Goal: Navigation & Orientation: Find specific page/section

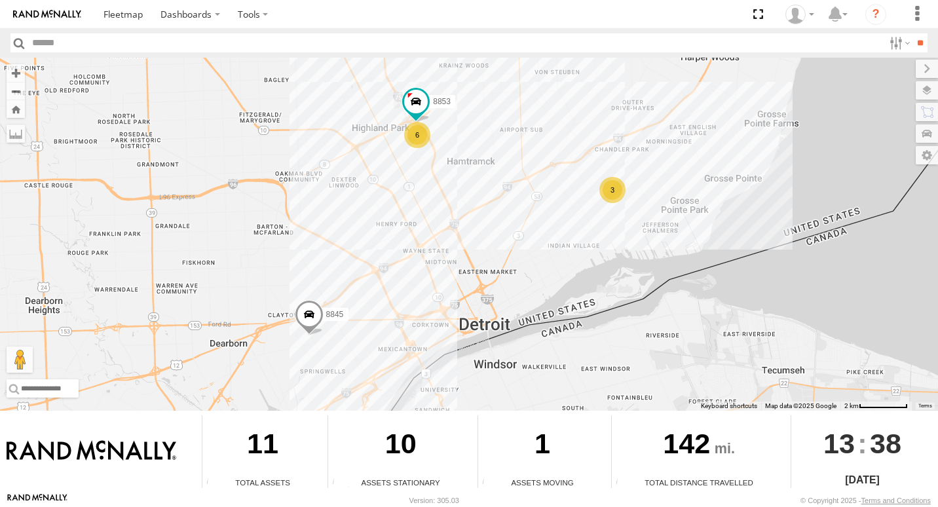
click at [609, 197] on div "3" at bounding box center [613, 190] width 26 height 26
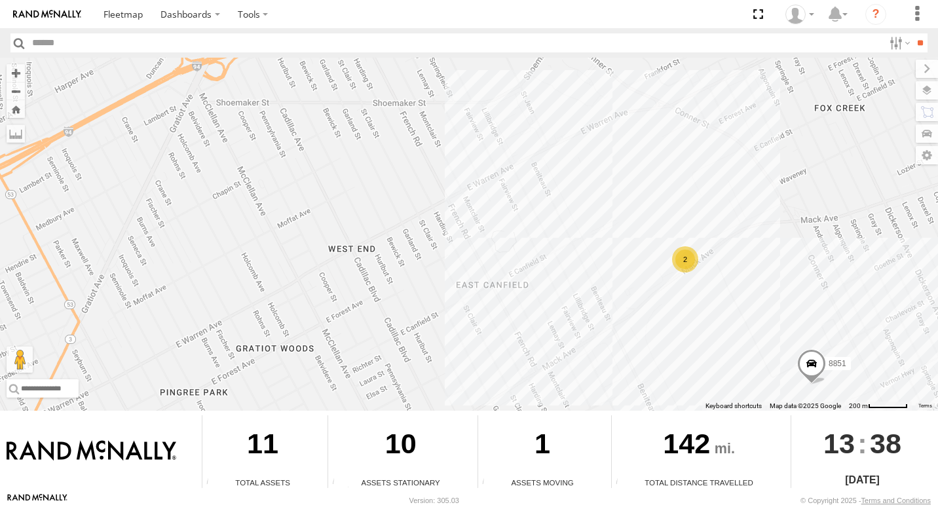
drag, startPoint x: 385, startPoint y: 280, endPoint x: 719, endPoint y: 324, distance: 336.4
click at [719, 324] on div "8845 8853 8851 2" at bounding box center [469, 234] width 938 height 353
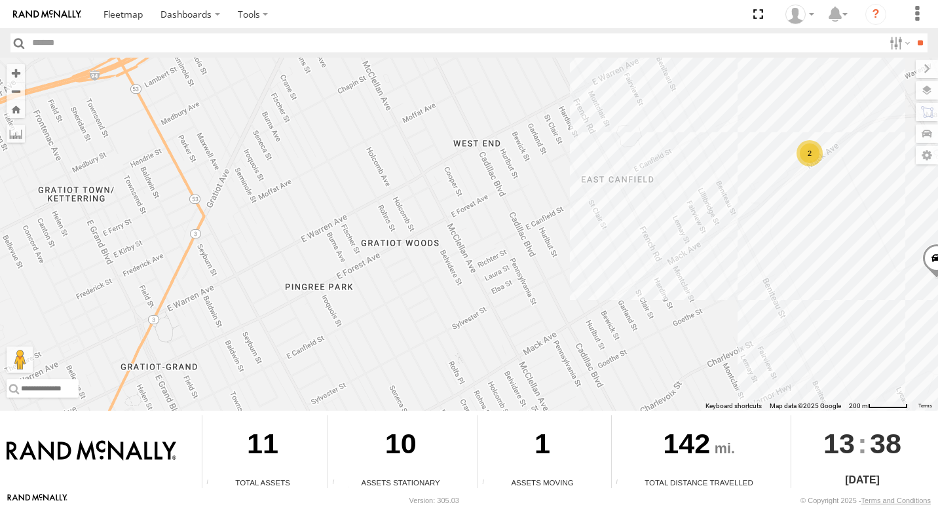
drag, startPoint x: 438, startPoint y: 262, endPoint x: 569, endPoint y: 163, distance: 165.1
click at [569, 163] on div "8845 8853 8851 2" at bounding box center [469, 234] width 938 height 353
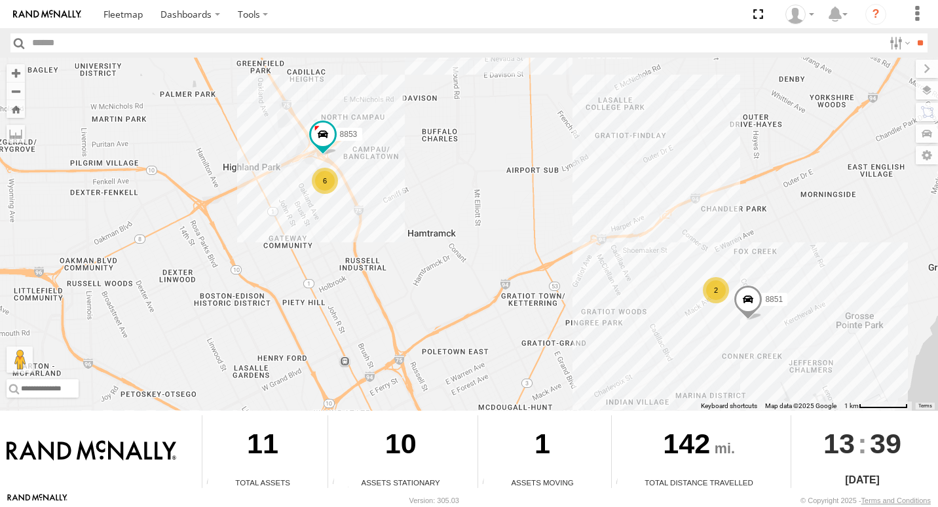
drag, startPoint x: 455, startPoint y: 281, endPoint x: 615, endPoint y: 377, distance: 186.3
click at [619, 381] on div "8845 8853 8851 6 2" at bounding box center [469, 234] width 938 height 353
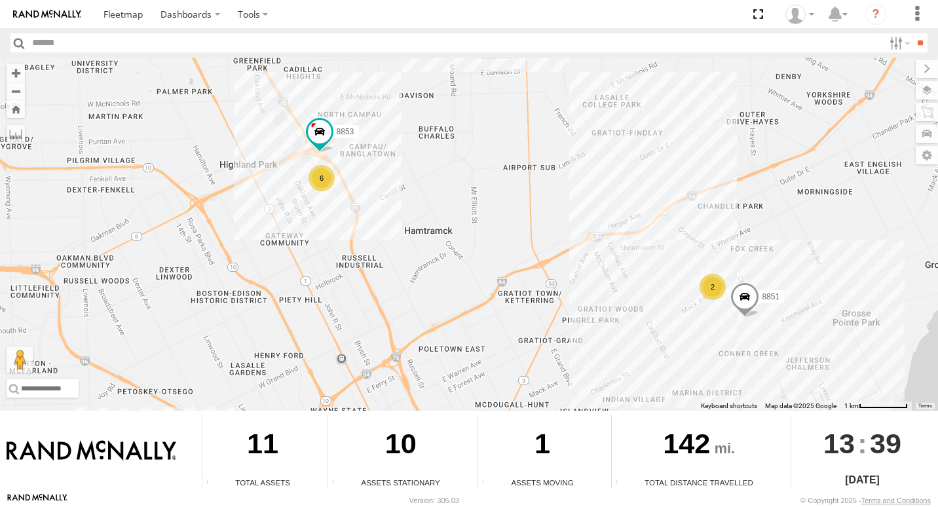
click at [321, 180] on div "6" at bounding box center [322, 178] width 26 height 26
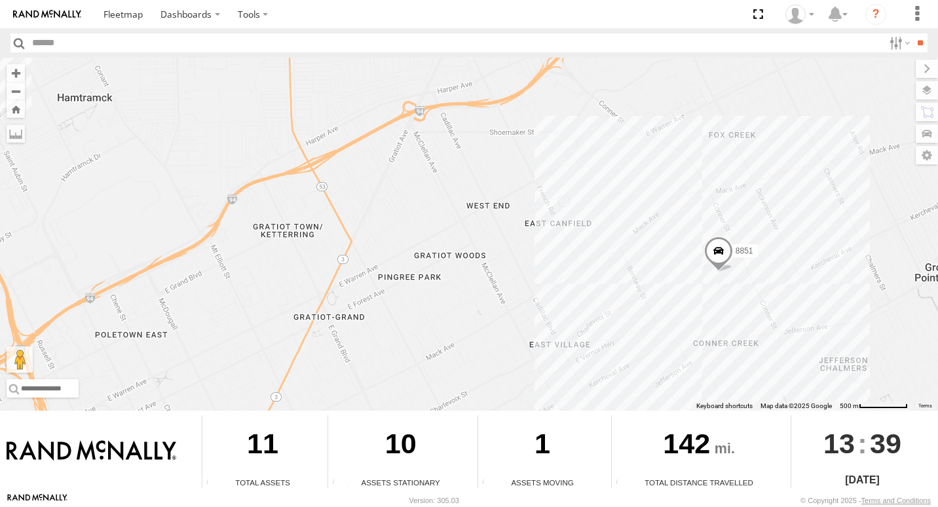
drag, startPoint x: 387, startPoint y: 200, endPoint x: -3, endPoint y: -20, distance: 446.9
click at [0, 0] on html "Dashboards" at bounding box center [469, 253] width 938 height 507
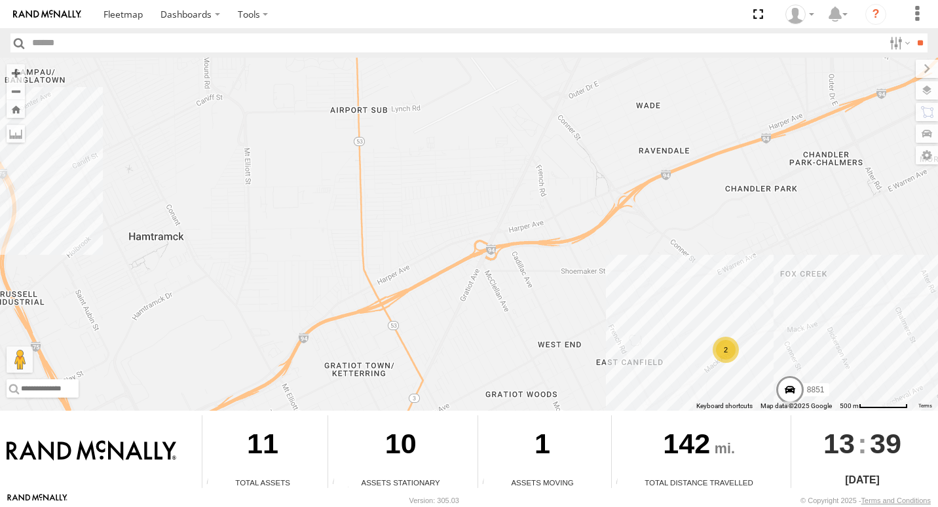
drag, startPoint x: 512, startPoint y: 309, endPoint x: 583, endPoint y: 447, distance: 154.4
click at [583, 447] on div "← Move left → Move right ↑ Move up ↓ Move down + Zoom in - Zoom out Home Jump l…" at bounding box center [469, 275] width 938 height 435
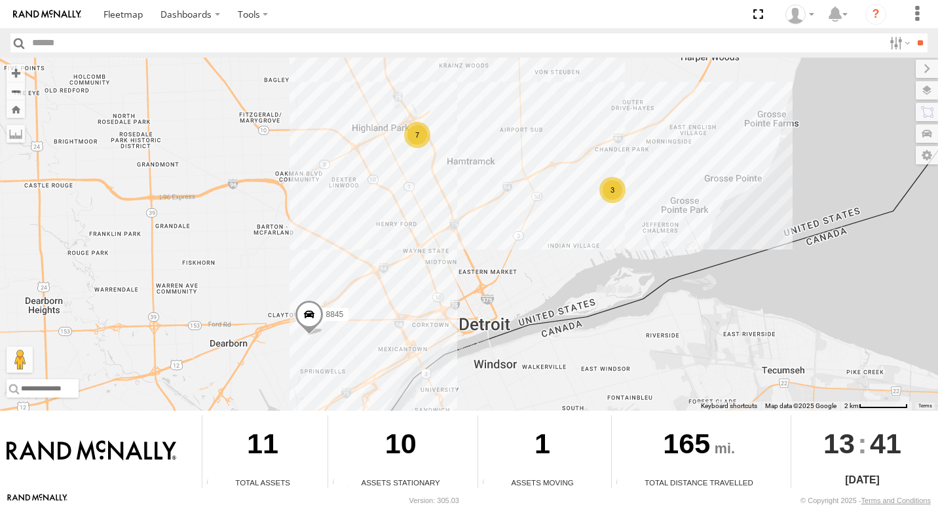
drag, startPoint x: 413, startPoint y: 157, endPoint x: 417, endPoint y: 144, distance: 13.9
click at [413, 153] on div "8845 7 3" at bounding box center [469, 234] width 938 height 353
click at [417, 138] on div "7" at bounding box center [417, 135] width 26 height 26
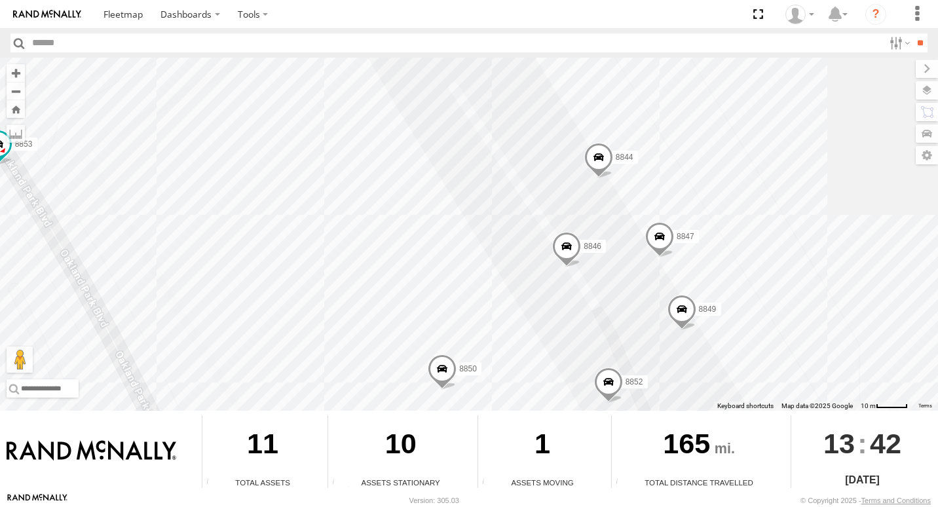
drag, startPoint x: 406, startPoint y: 221, endPoint x: 278, endPoint y: 270, distance: 136.7
click at [278, 270] on div "8845 8846 8853 8852 8850 8847 8849 8844" at bounding box center [469, 234] width 938 height 353
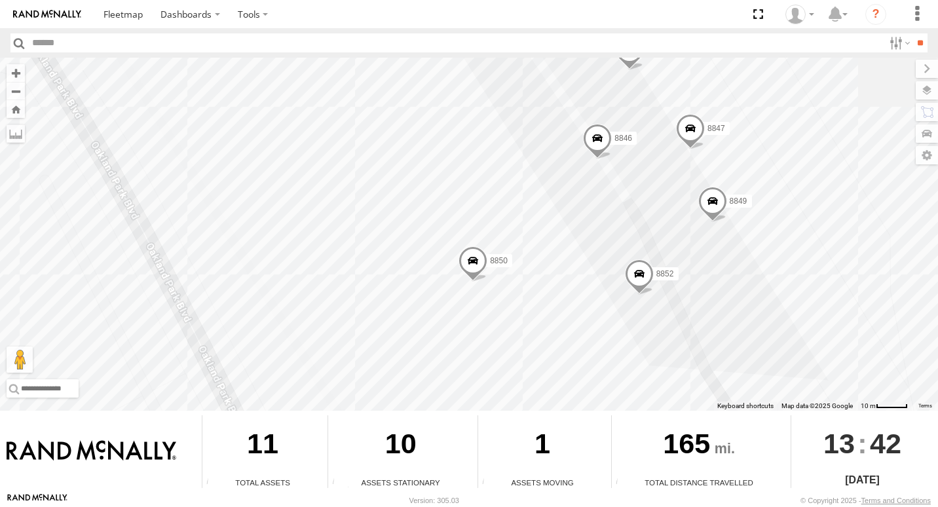
drag, startPoint x: 268, startPoint y: 288, endPoint x: 301, endPoint y: 180, distance: 113.2
click at [301, 180] on div "8845 8846 8853 8852 8850 8847 8849 8844" at bounding box center [469, 234] width 938 height 353
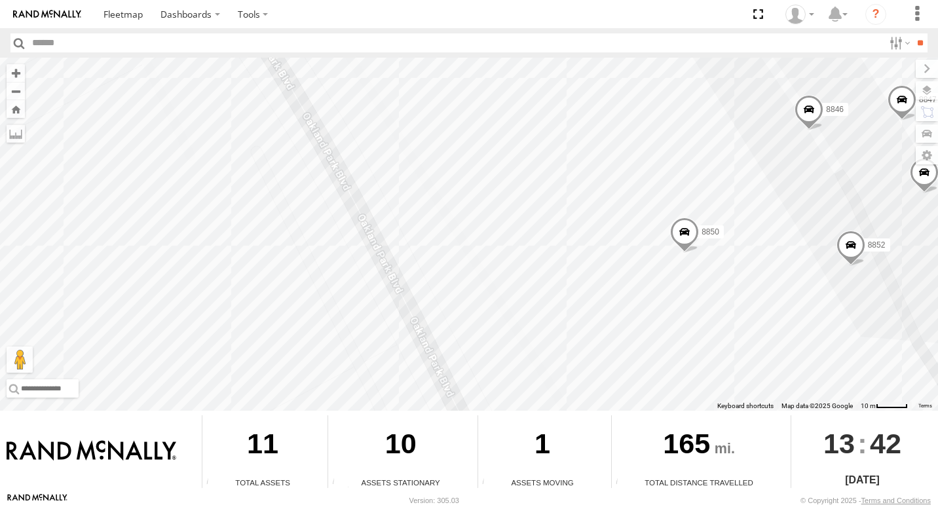
drag, startPoint x: 339, startPoint y: 313, endPoint x: 546, endPoint y: 284, distance: 209.1
click at [546, 284] on div "8845 8846 8853 8852 8850 8847 8849 8844" at bounding box center [469, 234] width 938 height 353
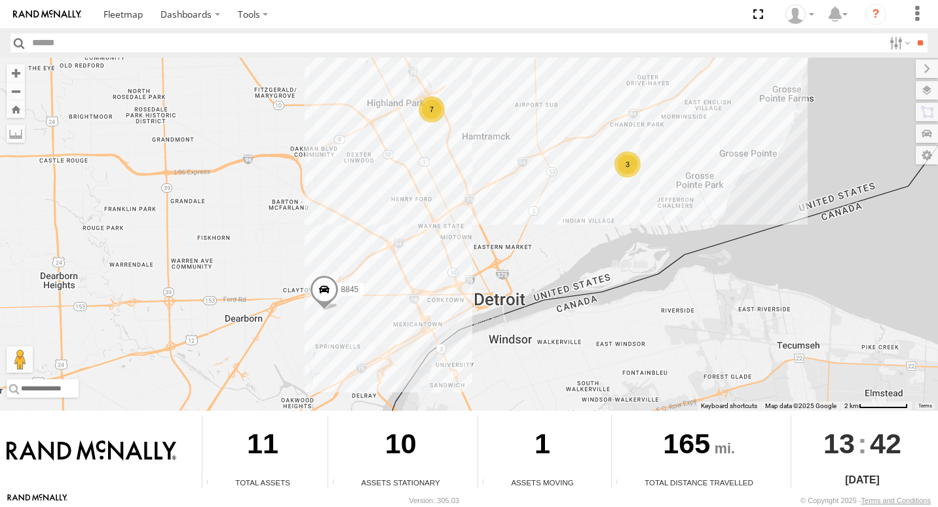
drag, startPoint x: 685, startPoint y: 363, endPoint x: 585, endPoint y: 175, distance: 213.1
click at [585, 175] on div "8845 7 3" at bounding box center [469, 234] width 938 height 353
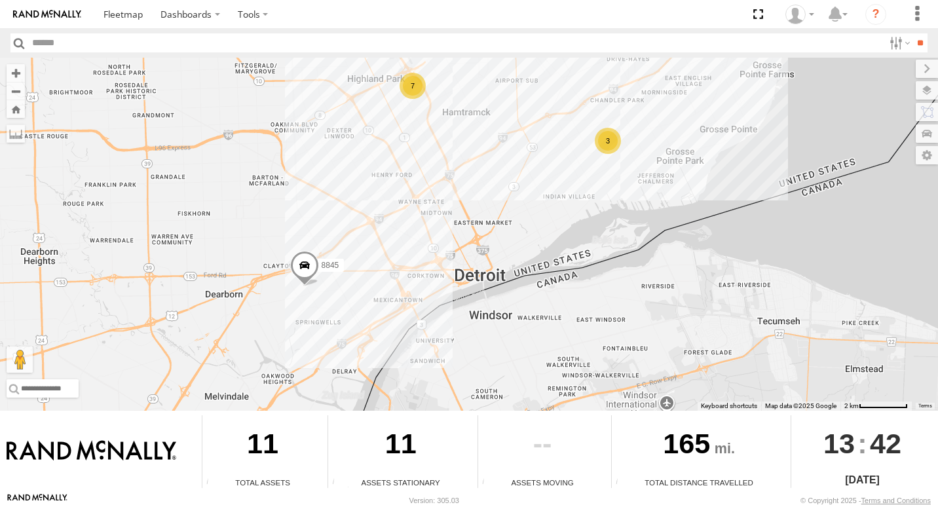
drag, startPoint x: 442, startPoint y: 289, endPoint x: 438, endPoint y: 238, distance: 51.3
click at [438, 238] on div "8845 7 3" at bounding box center [469, 234] width 938 height 353
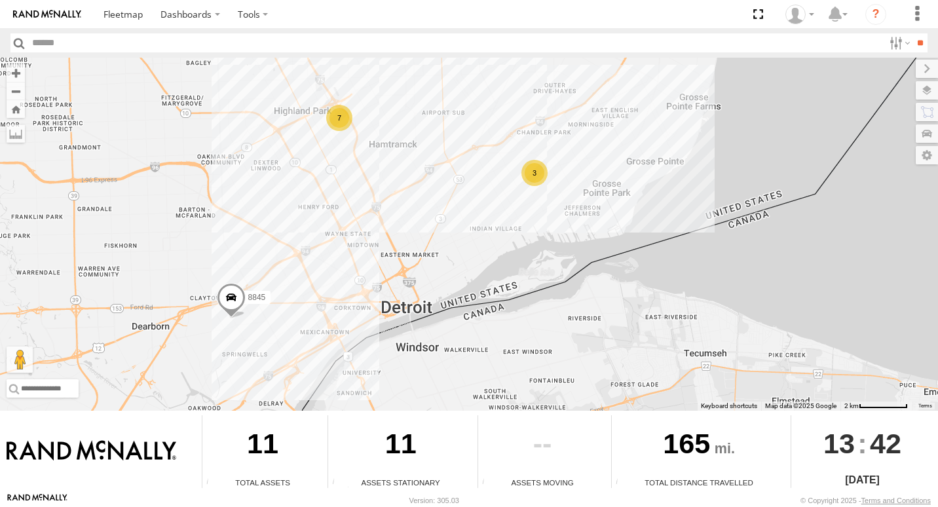
drag, startPoint x: 554, startPoint y: 197, endPoint x: 478, endPoint y: 229, distance: 82.5
click at [478, 229] on div "8845 7 3" at bounding box center [469, 234] width 938 height 353
click at [530, 176] on div "3" at bounding box center [535, 173] width 26 height 26
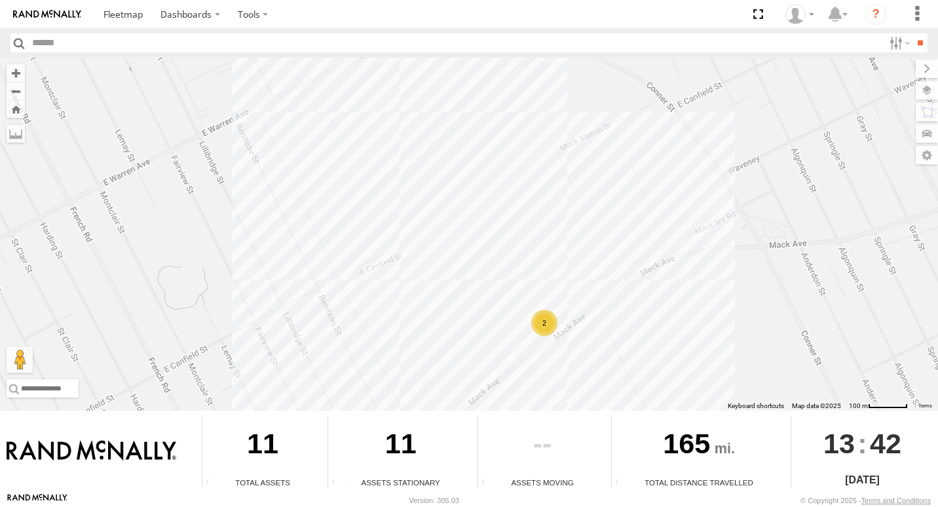
drag, startPoint x: 438, startPoint y: 206, endPoint x: 642, endPoint y: 414, distance: 291.0
click at [642, 414] on div "← Move left → Move right ↑ Move up ↓ Move down + Zoom in - Zoom out Home Jump l…" at bounding box center [469, 275] width 938 height 435
click at [537, 324] on div "2" at bounding box center [544, 322] width 26 height 26
